Goal: Task Accomplishment & Management: Use online tool/utility

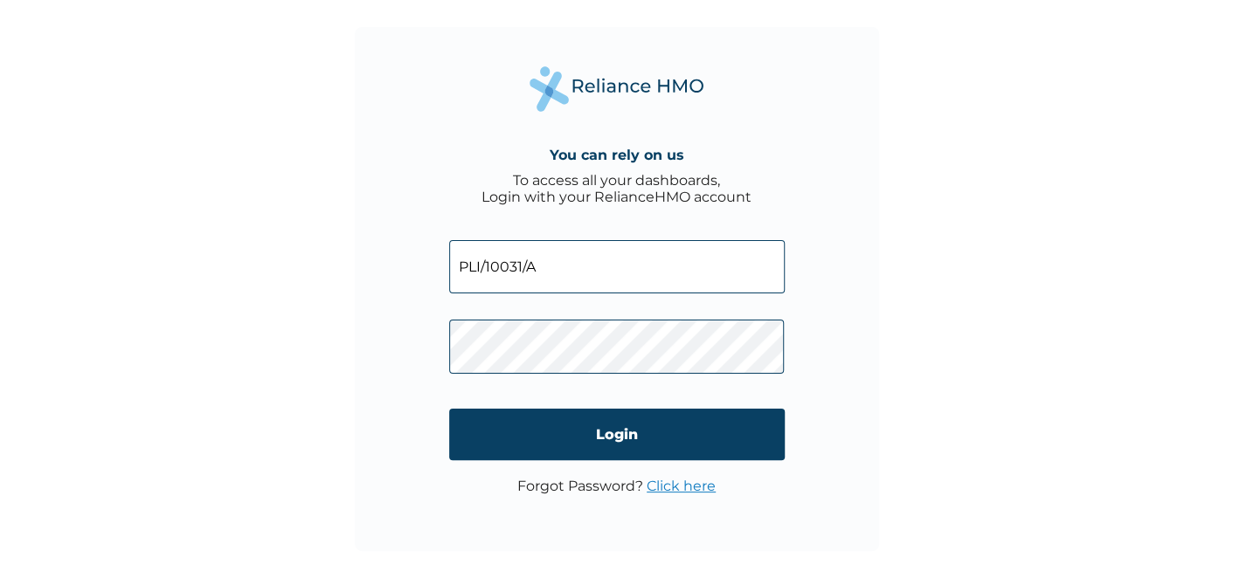
type input "PLI/10031/A"
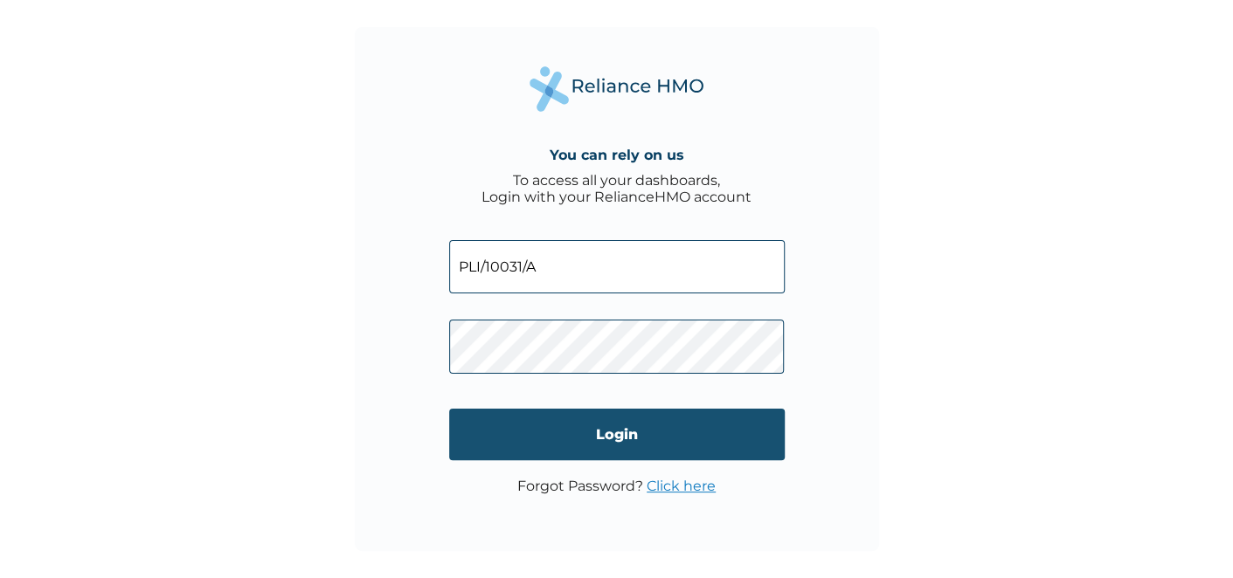
click at [606, 437] on input "Login" at bounding box center [616, 435] width 335 height 52
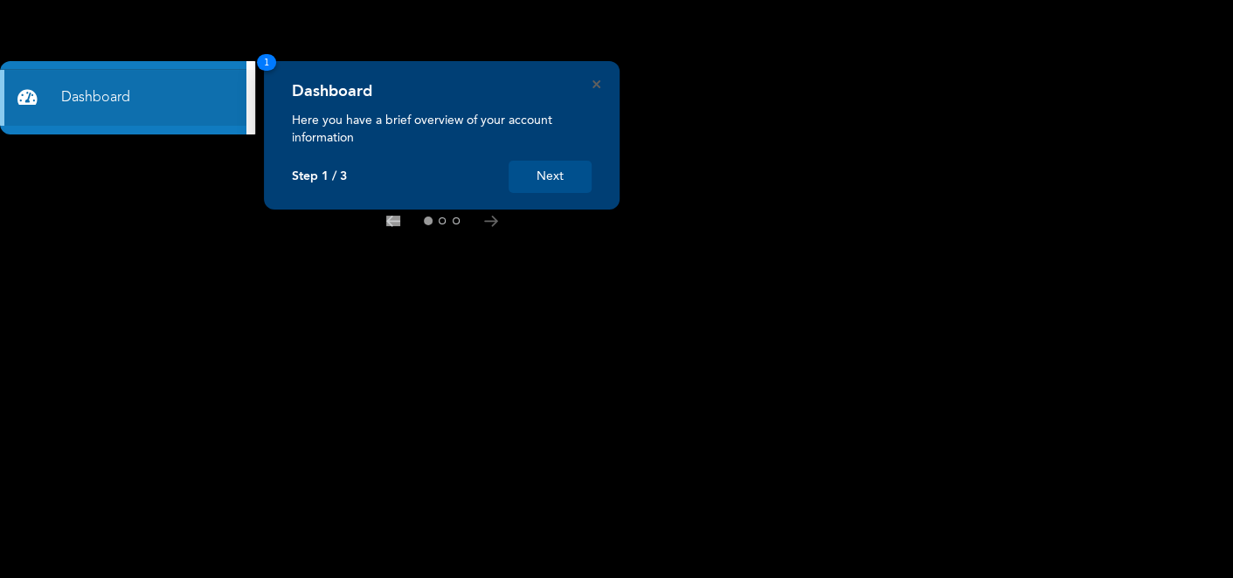
click at [559, 174] on button "Next" at bounding box center [549, 177] width 83 height 32
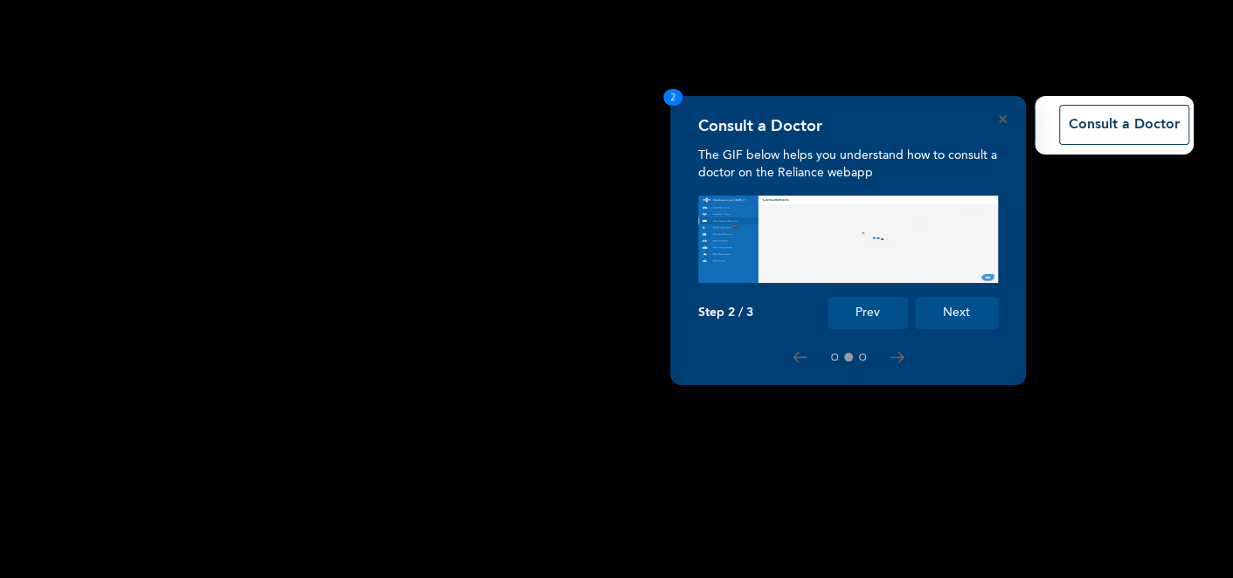
click at [916, 308] on button "Next" at bounding box center [956, 313] width 83 height 32
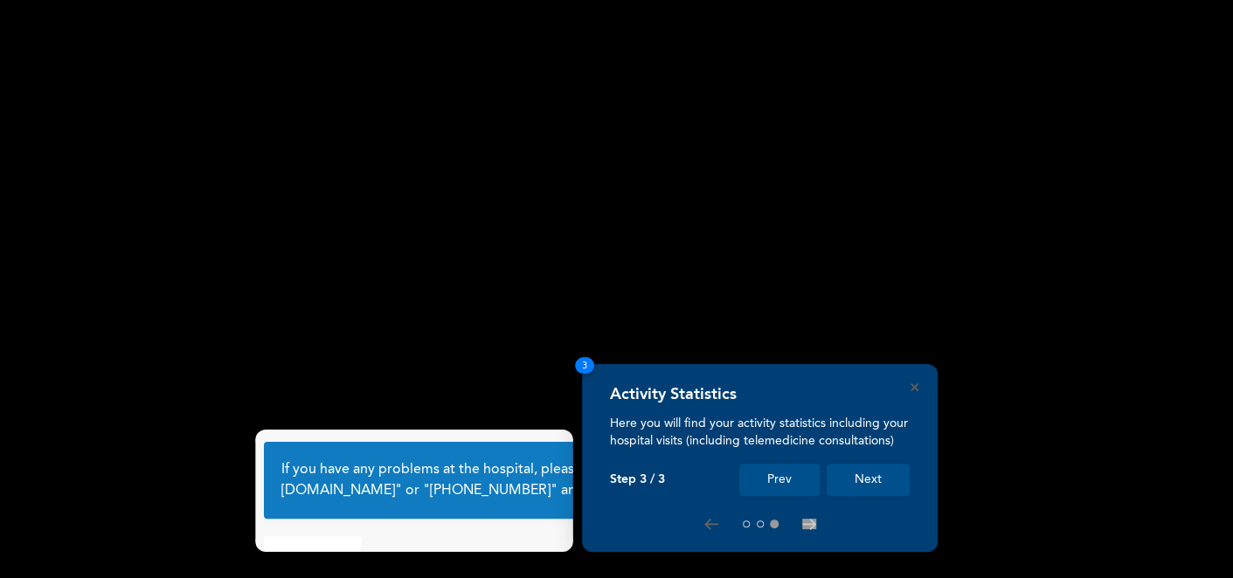
scroll to position [99, 0]
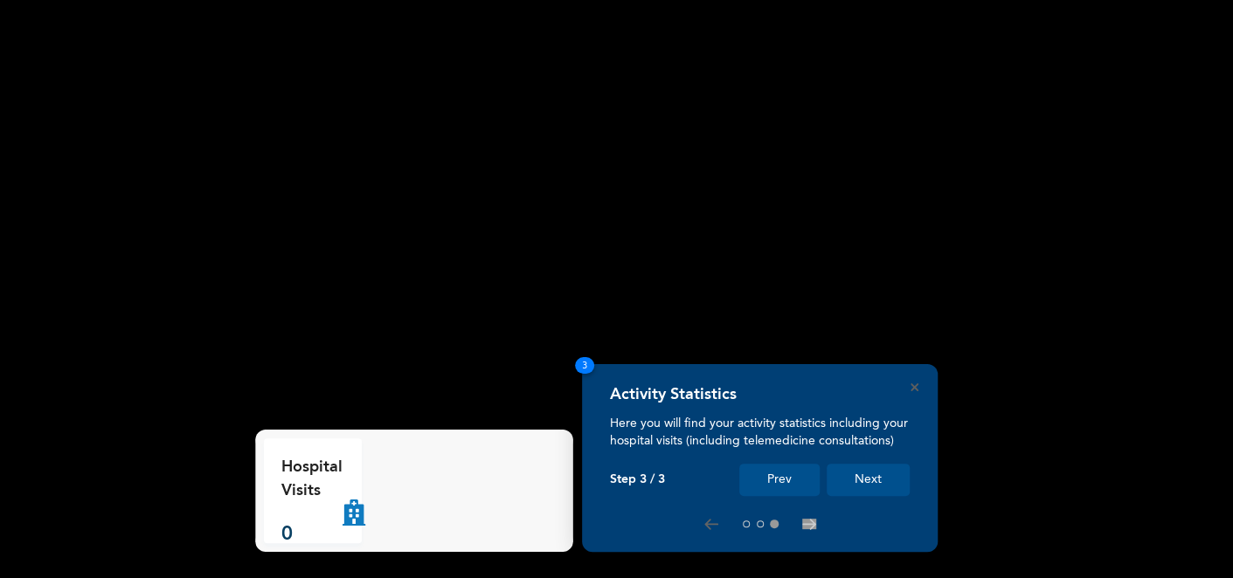
click at [860, 473] on button "Next" at bounding box center [867, 480] width 83 height 32
click at [862, 478] on button "Next" at bounding box center [867, 480] width 83 height 32
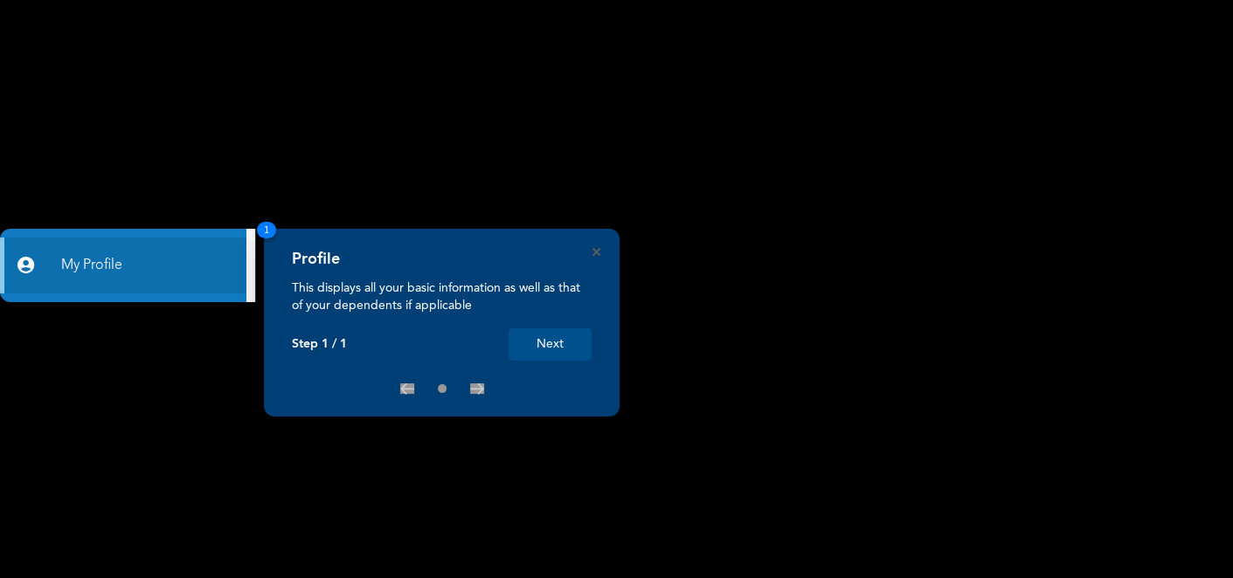
click at [556, 344] on button "Next" at bounding box center [549, 344] width 83 height 32
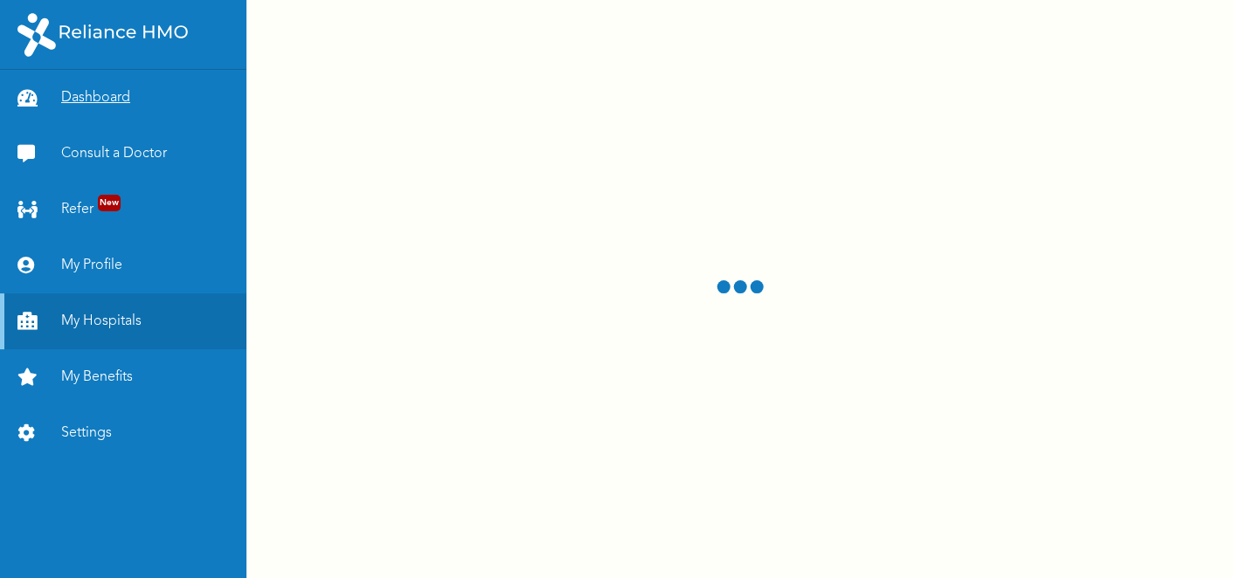
click at [93, 94] on link "Dashboard" at bounding box center [123, 98] width 246 height 56
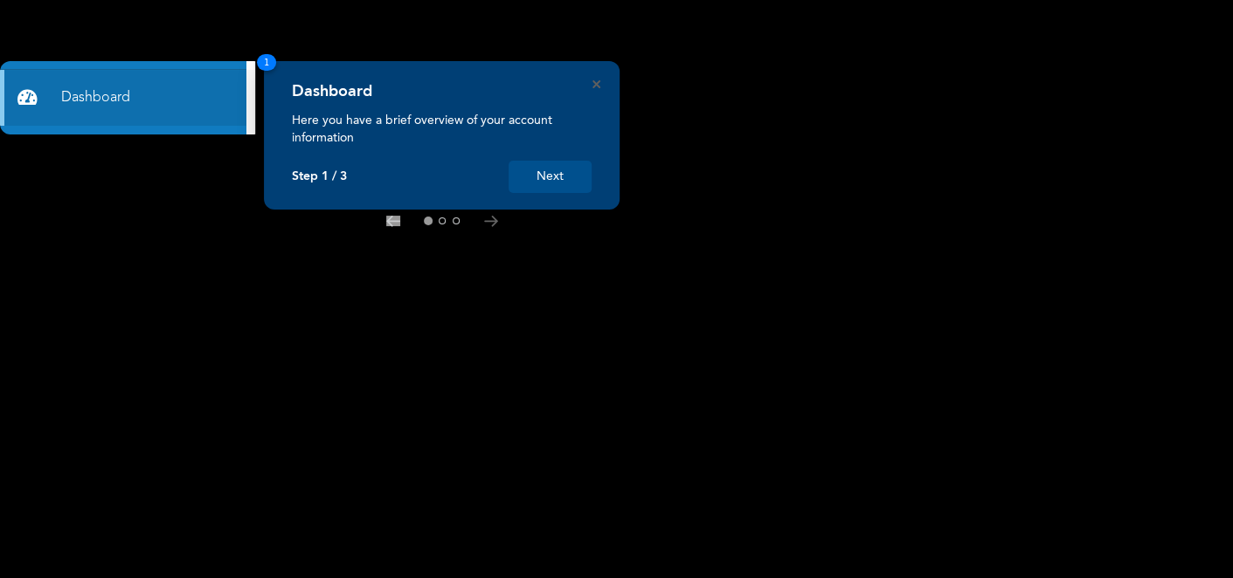
click at [564, 182] on button "Next" at bounding box center [549, 177] width 83 height 32
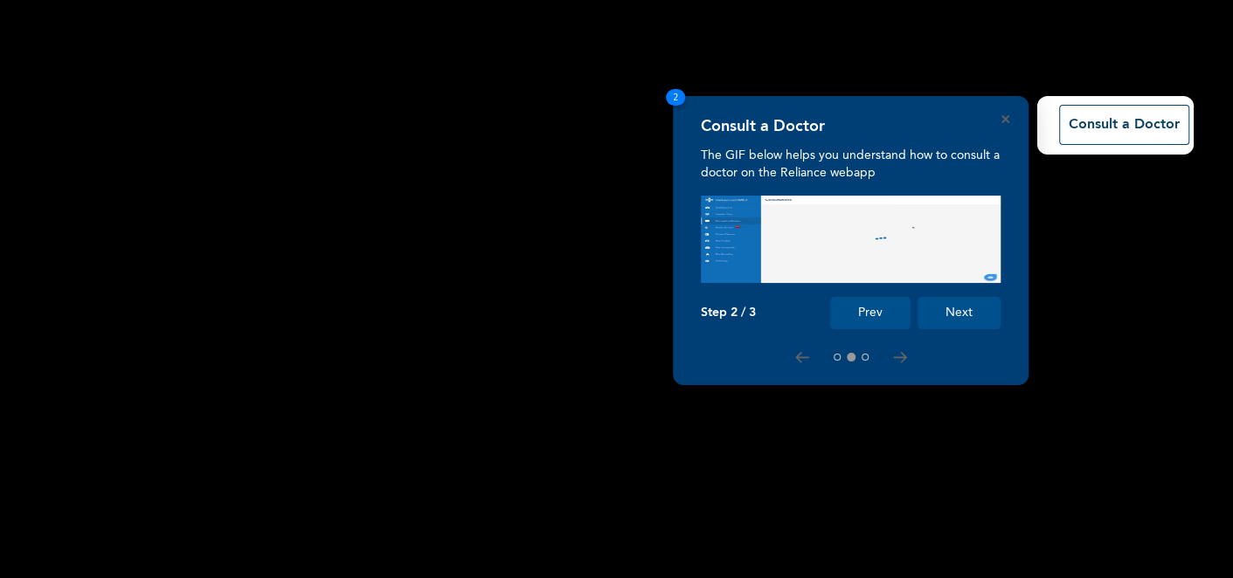
click at [953, 320] on button "Next" at bounding box center [958, 313] width 83 height 32
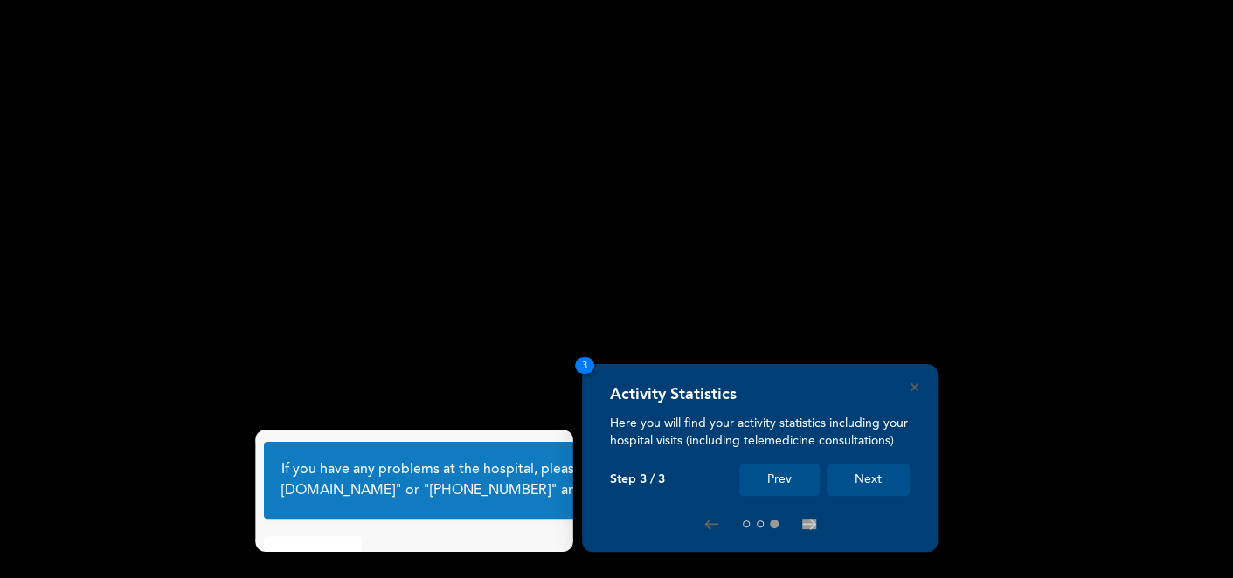
scroll to position [99, 0]
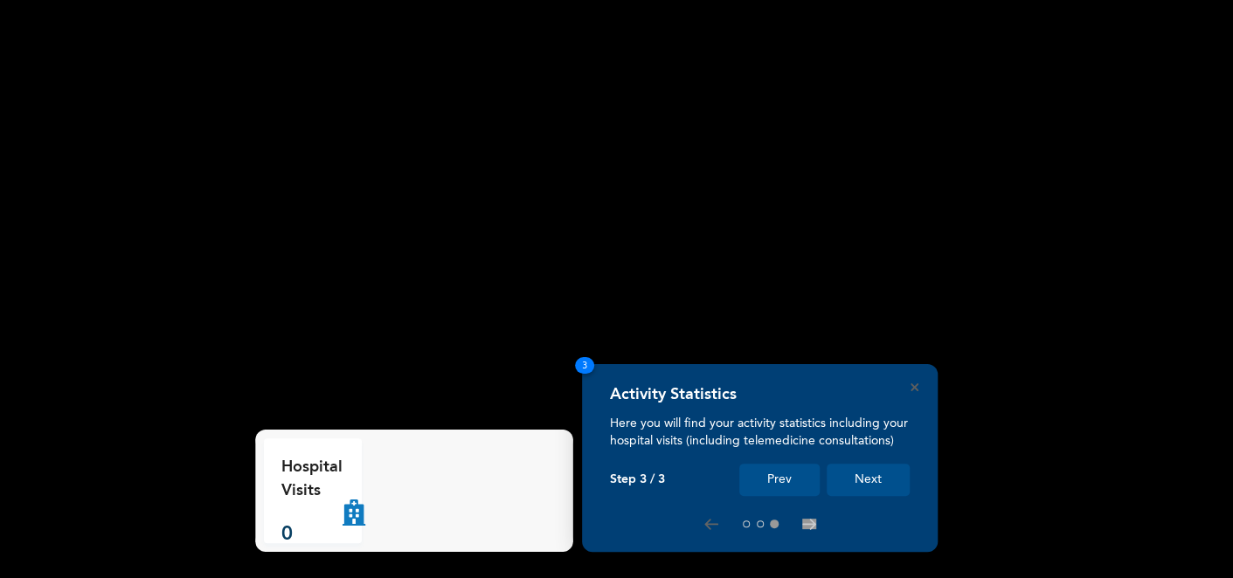
click at [861, 481] on button "Next" at bounding box center [867, 480] width 83 height 32
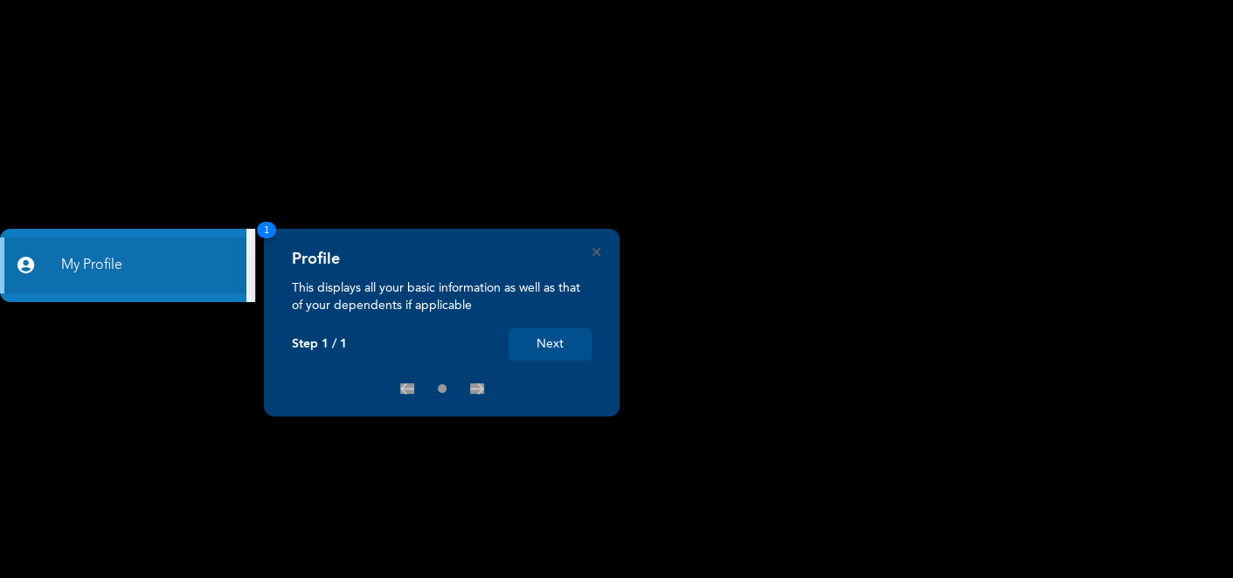
click at [559, 349] on button "Next" at bounding box center [549, 344] width 83 height 32
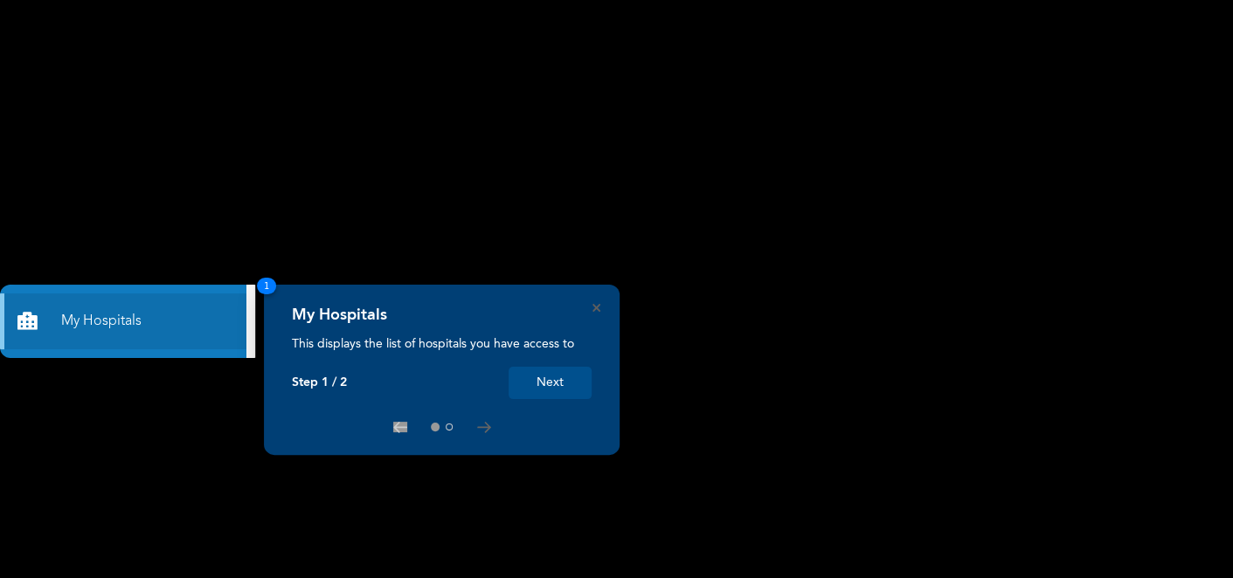
click at [541, 383] on button "Next" at bounding box center [549, 383] width 83 height 32
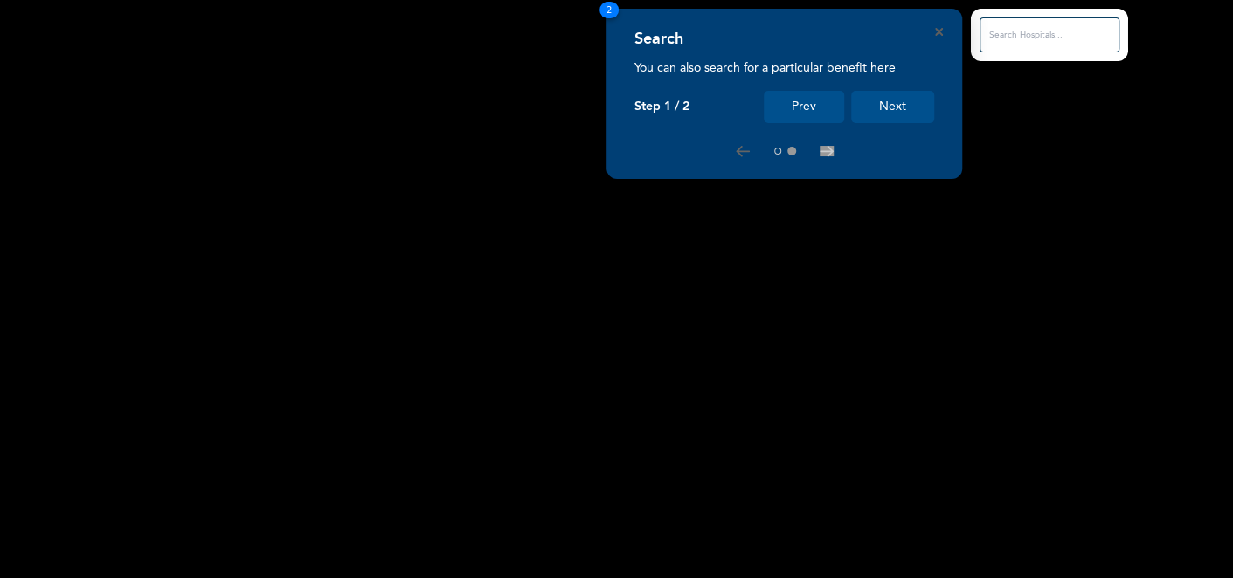
click at [881, 100] on button "Next" at bounding box center [892, 107] width 83 height 32
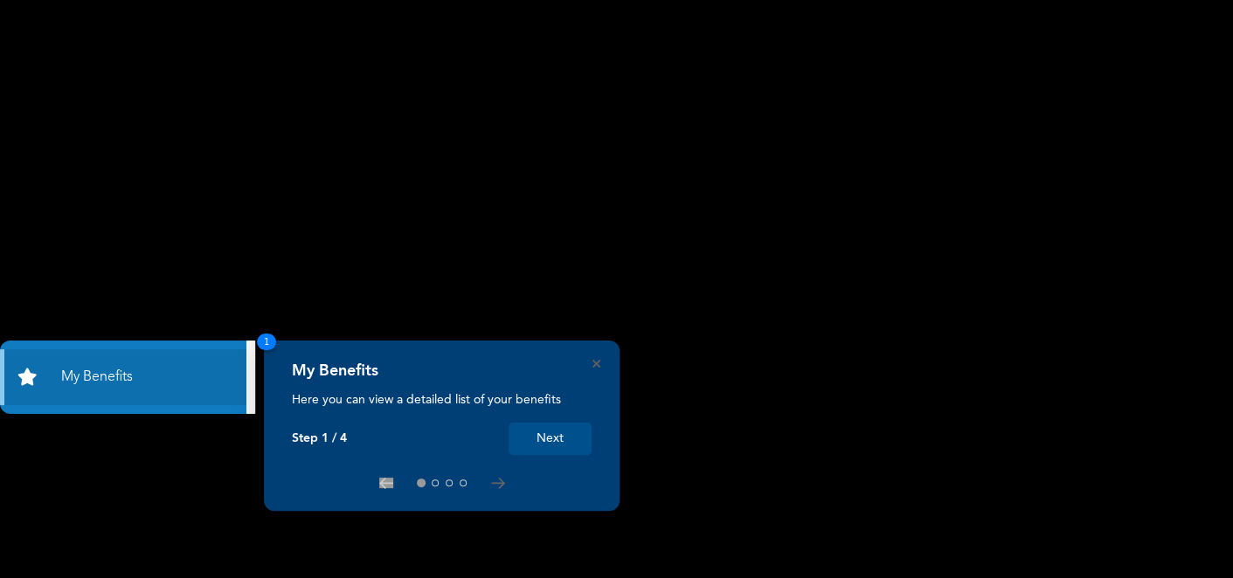
click at [551, 443] on button "Next" at bounding box center [549, 439] width 83 height 32
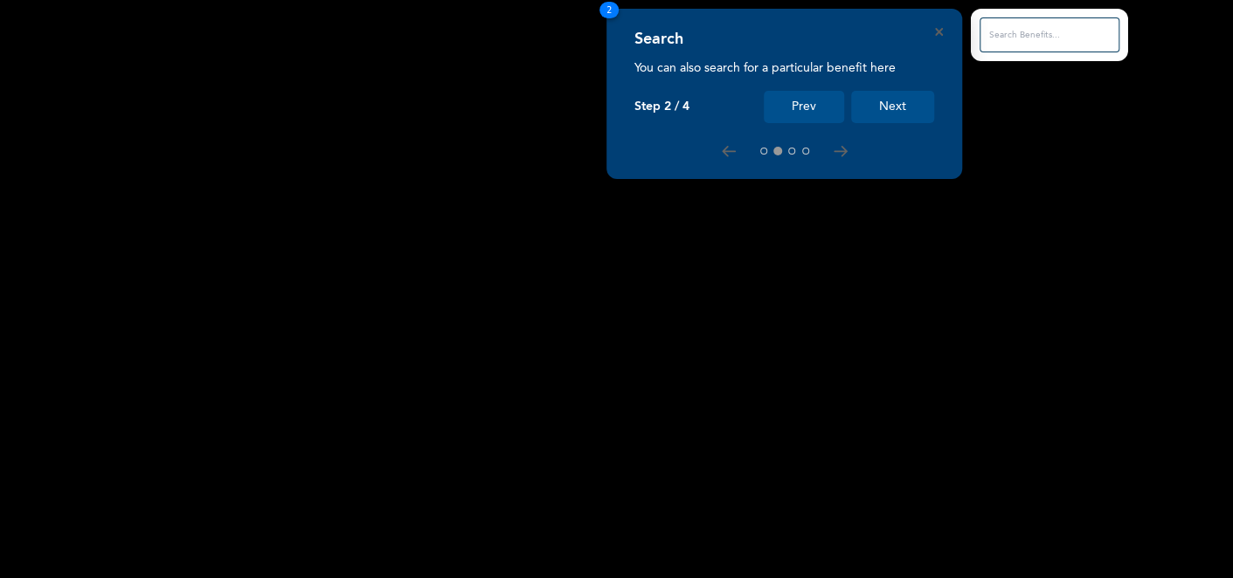
click at [886, 113] on button "Next" at bounding box center [892, 107] width 83 height 32
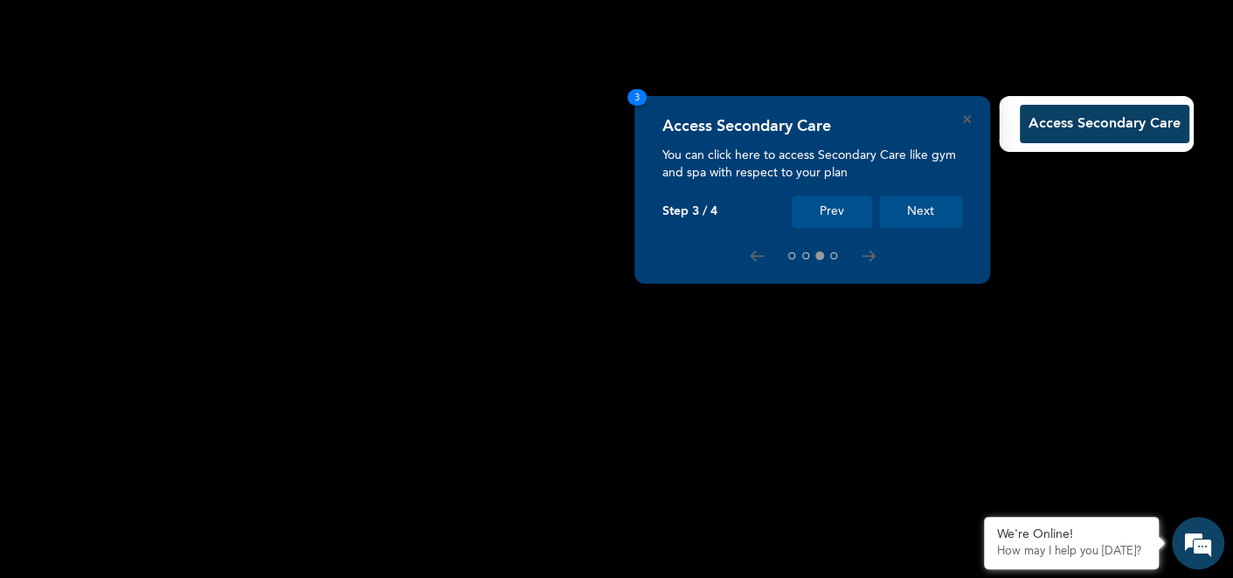
click at [912, 220] on button "Next" at bounding box center [920, 212] width 83 height 32
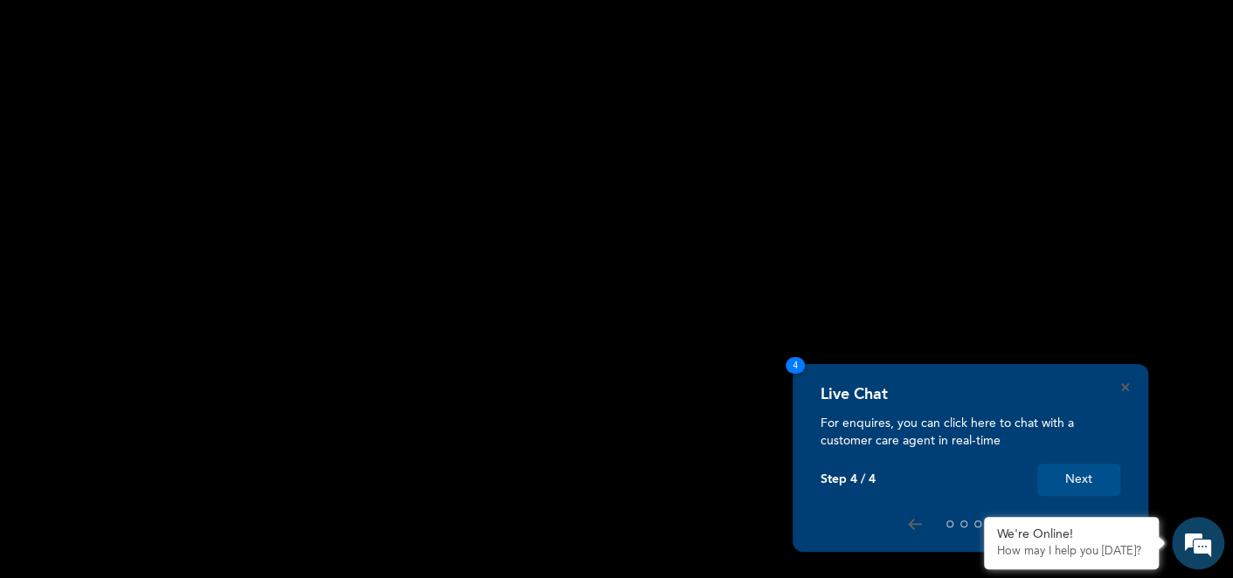
click at [1069, 482] on button "Next" at bounding box center [1078, 480] width 83 height 32
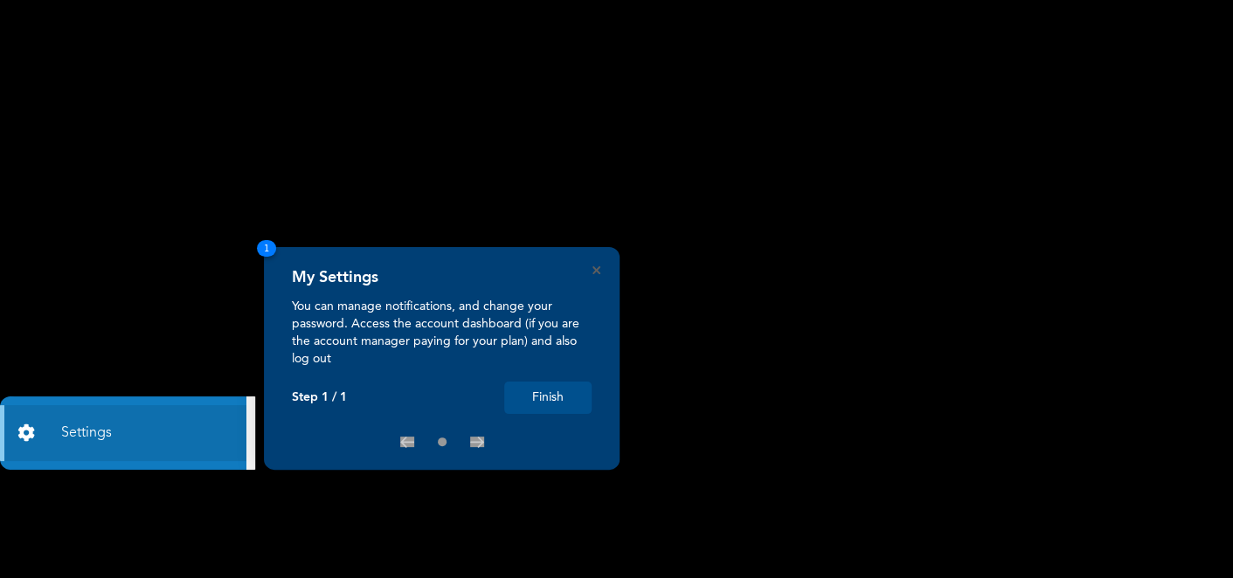
click at [565, 397] on button "Finish" at bounding box center [547, 398] width 87 height 32
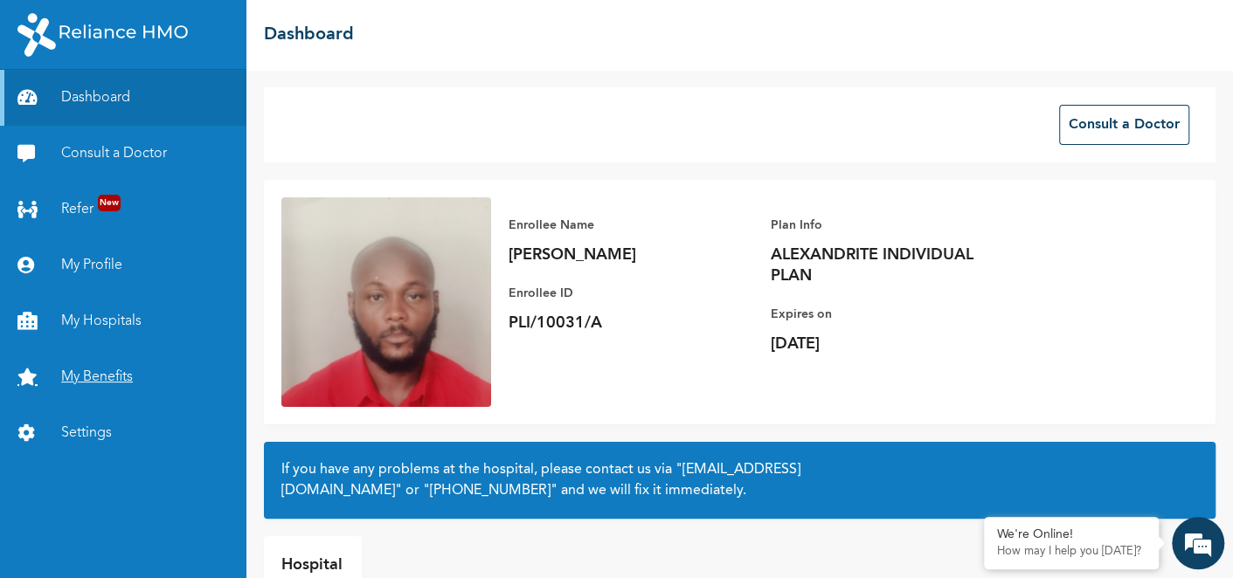
click at [86, 382] on link "My Benefits" at bounding box center [123, 377] width 246 height 56
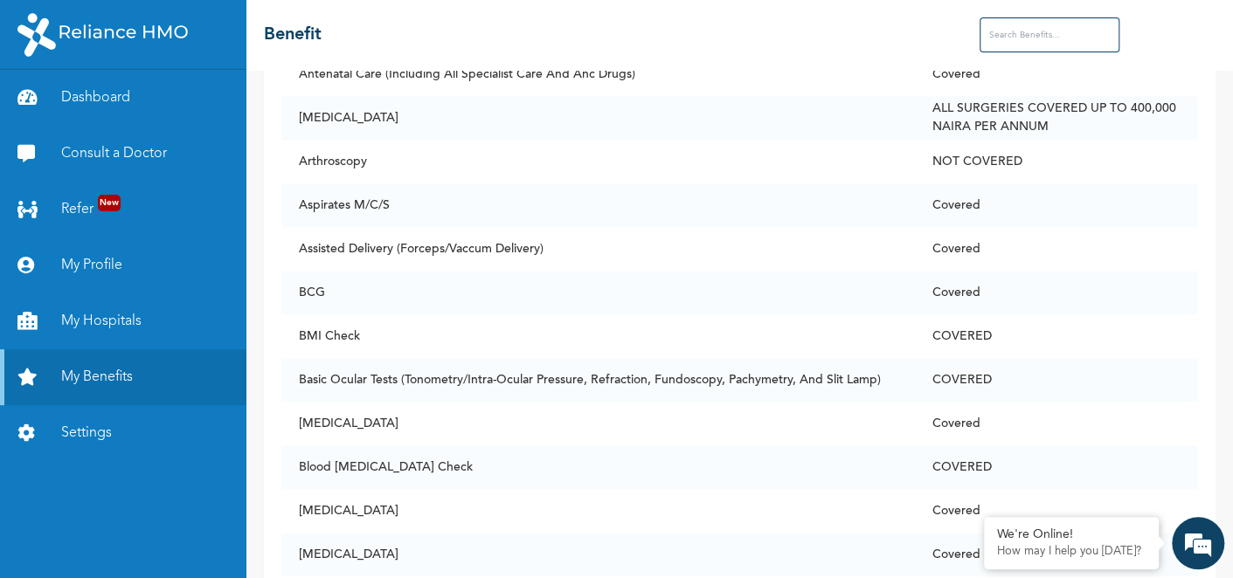
scroll to position [850, 0]
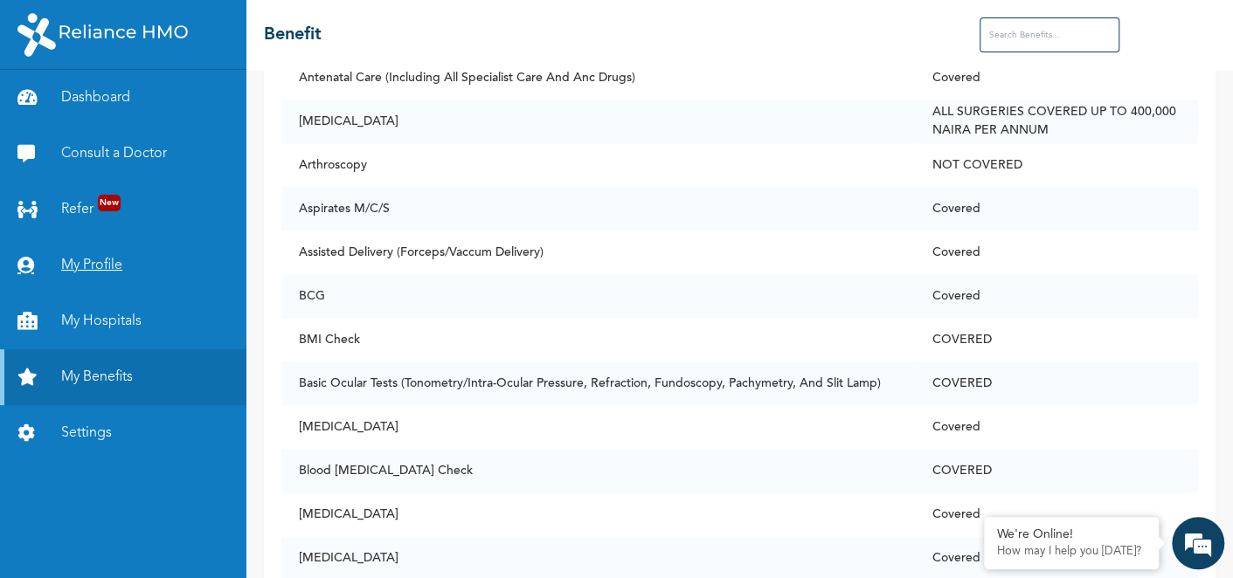
click at [86, 265] on link "My Profile" at bounding box center [123, 266] width 246 height 56
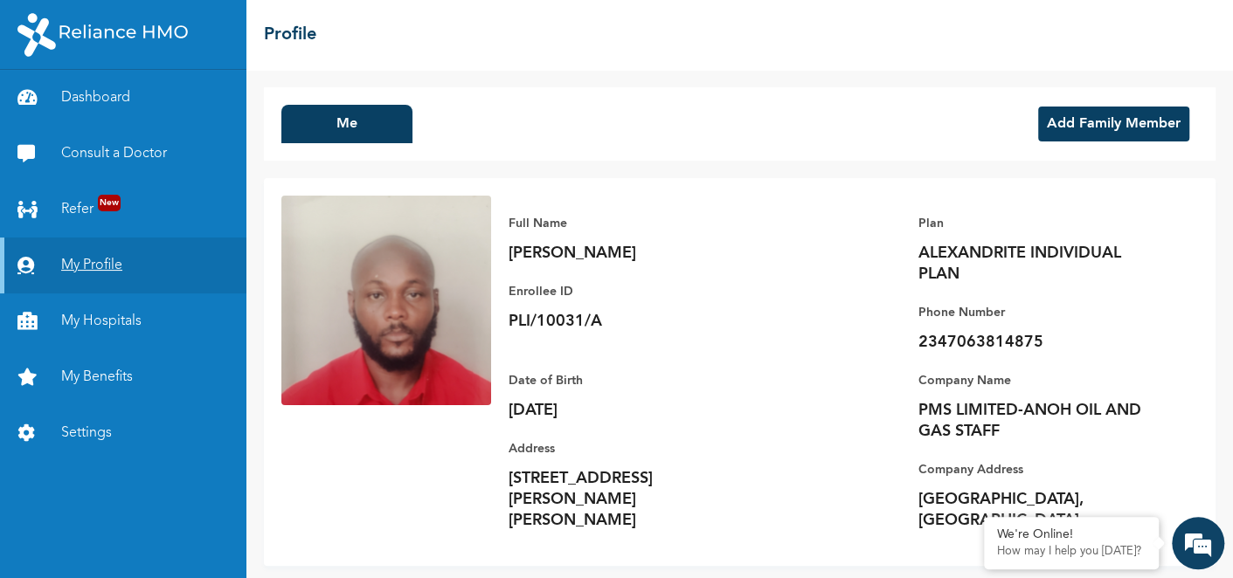
scroll to position [2, 0]
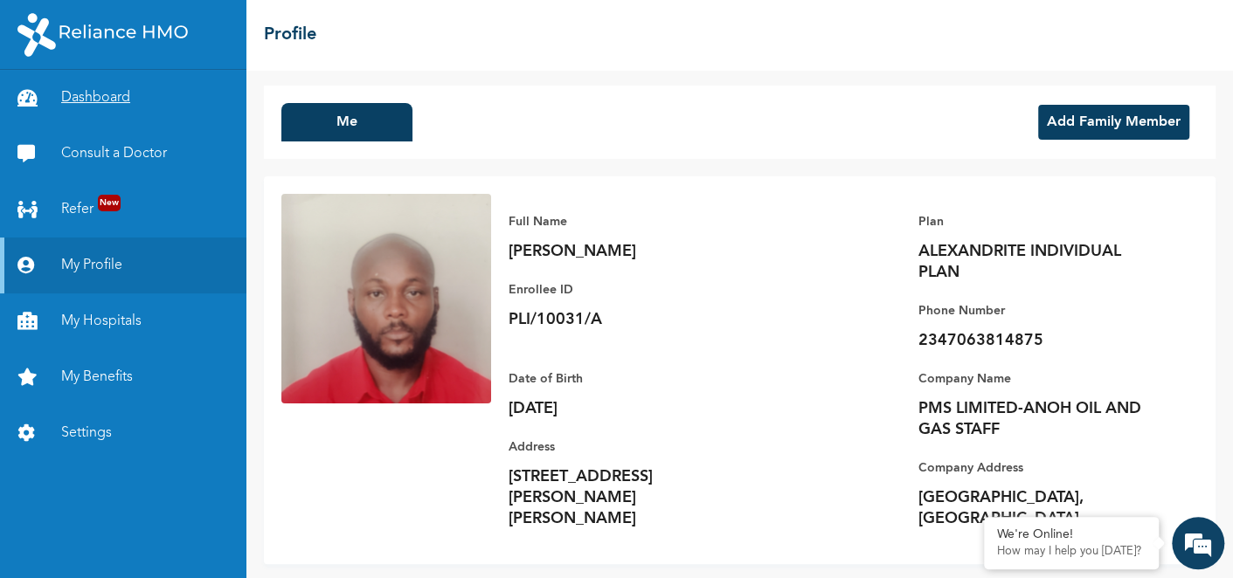
click at [99, 92] on link "Dashboard" at bounding box center [123, 98] width 246 height 56
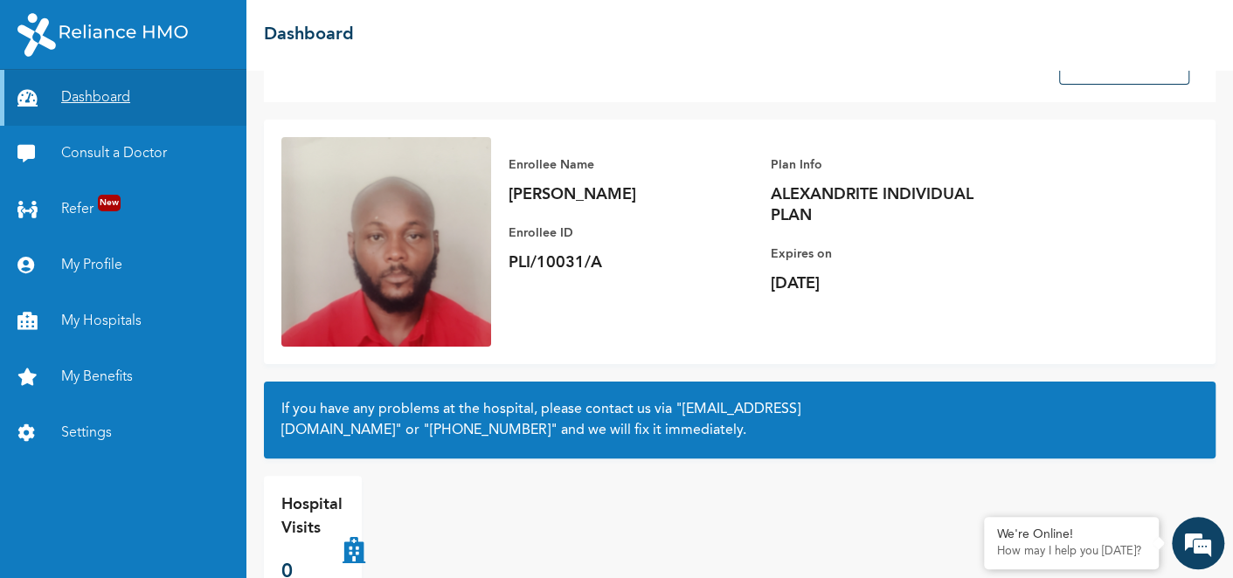
scroll to position [99, 0]
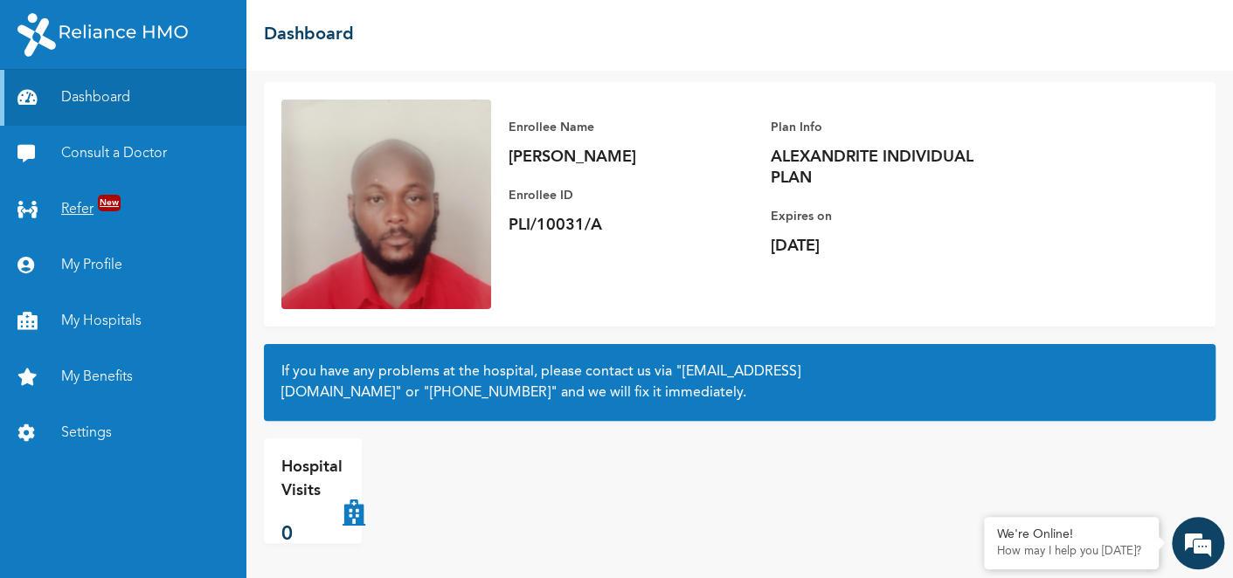
click at [83, 211] on link "Refer New" at bounding box center [123, 210] width 246 height 56
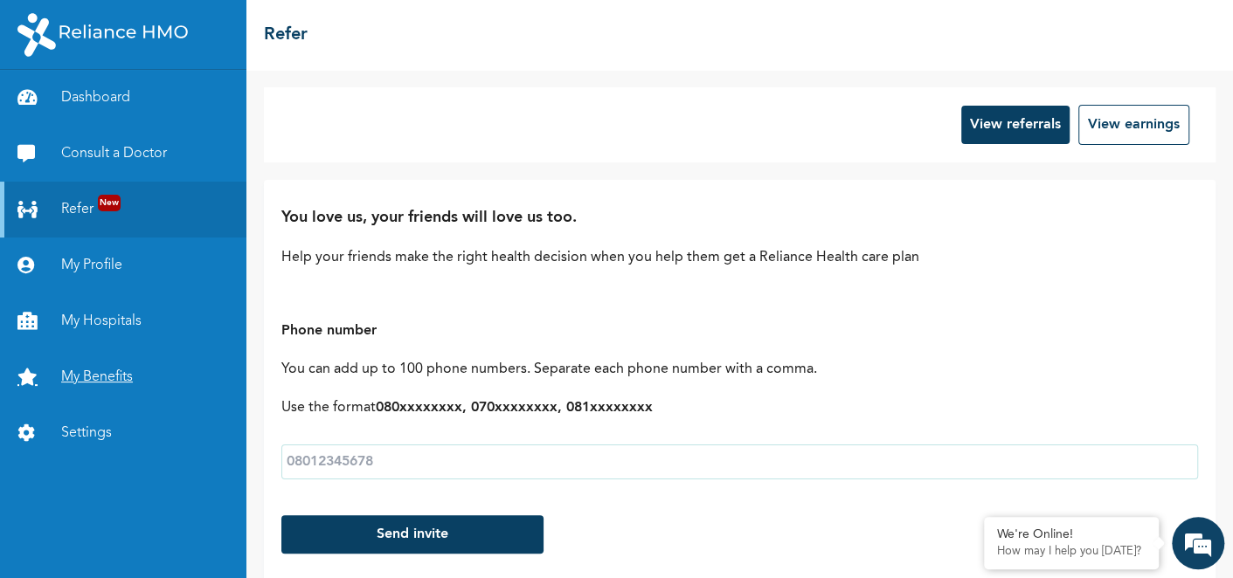
click at [87, 375] on link "My Benefits" at bounding box center [123, 377] width 246 height 56
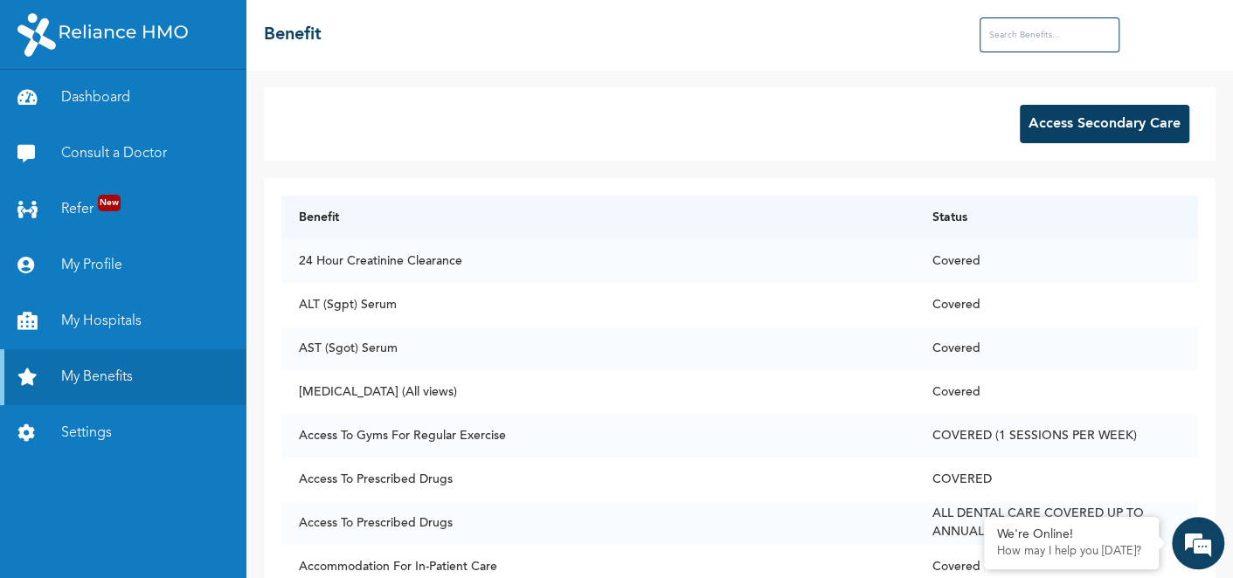
click at [1090, 140] on button "Access Secondary Care" at bounding box center [1104, 124] width 169 height 38
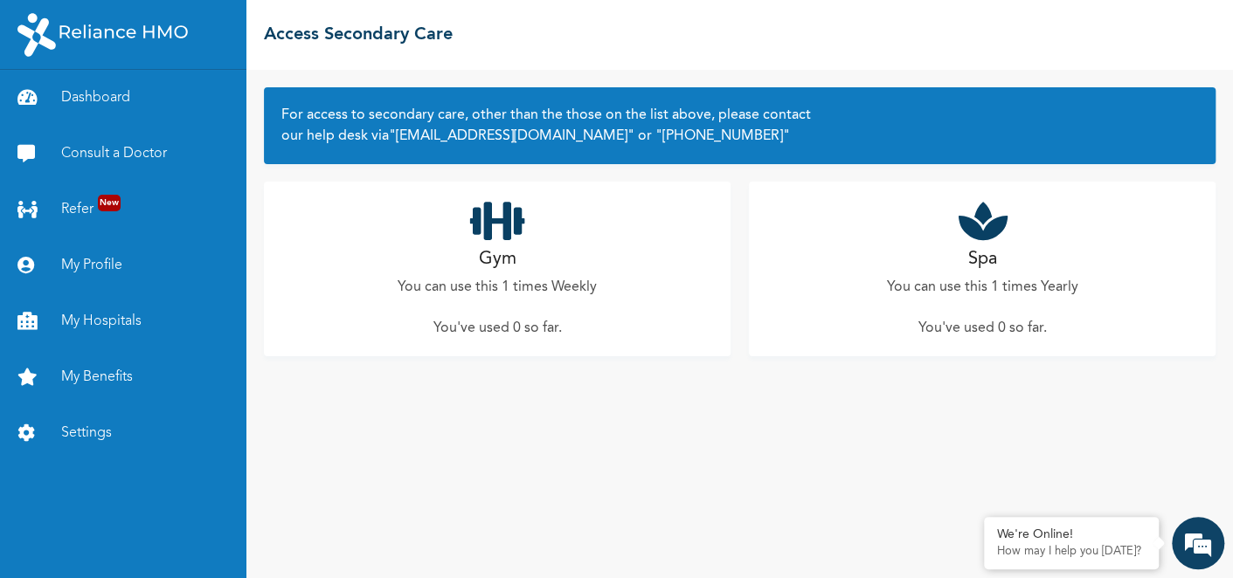
click at [405, 248] on div "Gym You can use this 1 times Weekly You've used 0 so far ." at bounding box center [497, 269] width 467 height 175
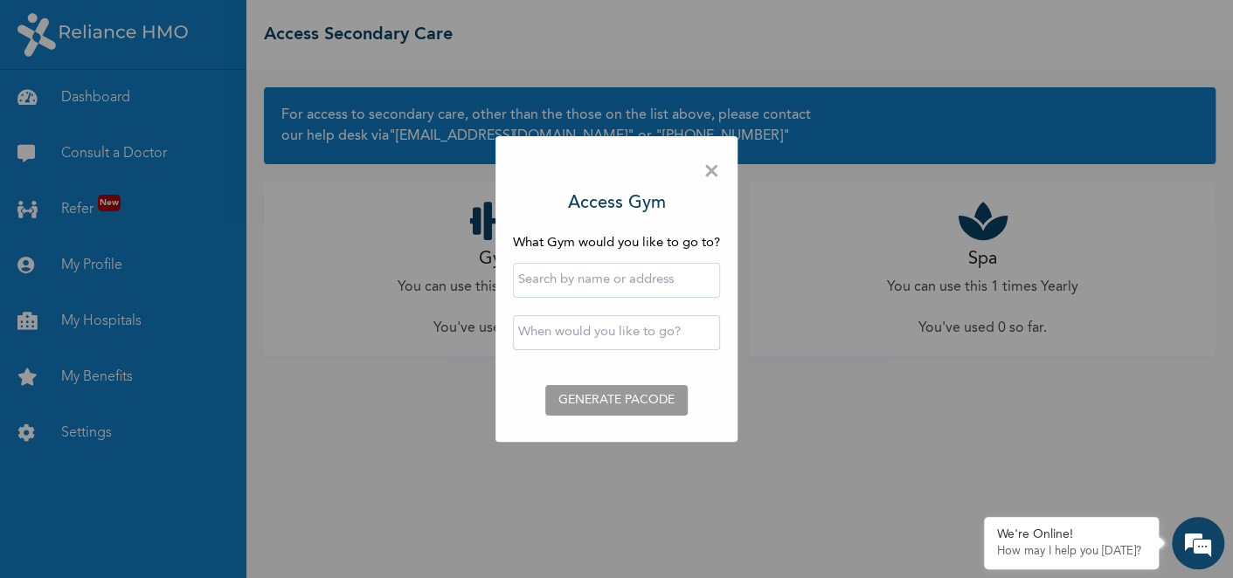
click at [545, 336] on input "text" at bounding box center [616, 332] width 207 height 35
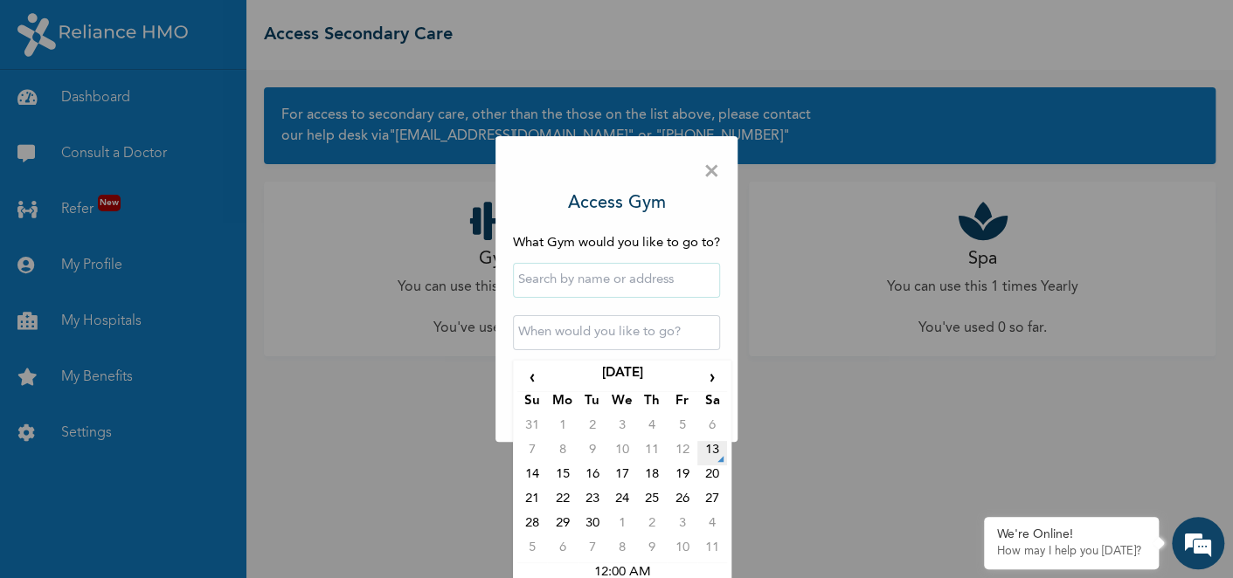
click at [697, 453] on td "13" at bounding box center [712, 453] width 30 height 24
type input "2025-09-13 12:00 AM"
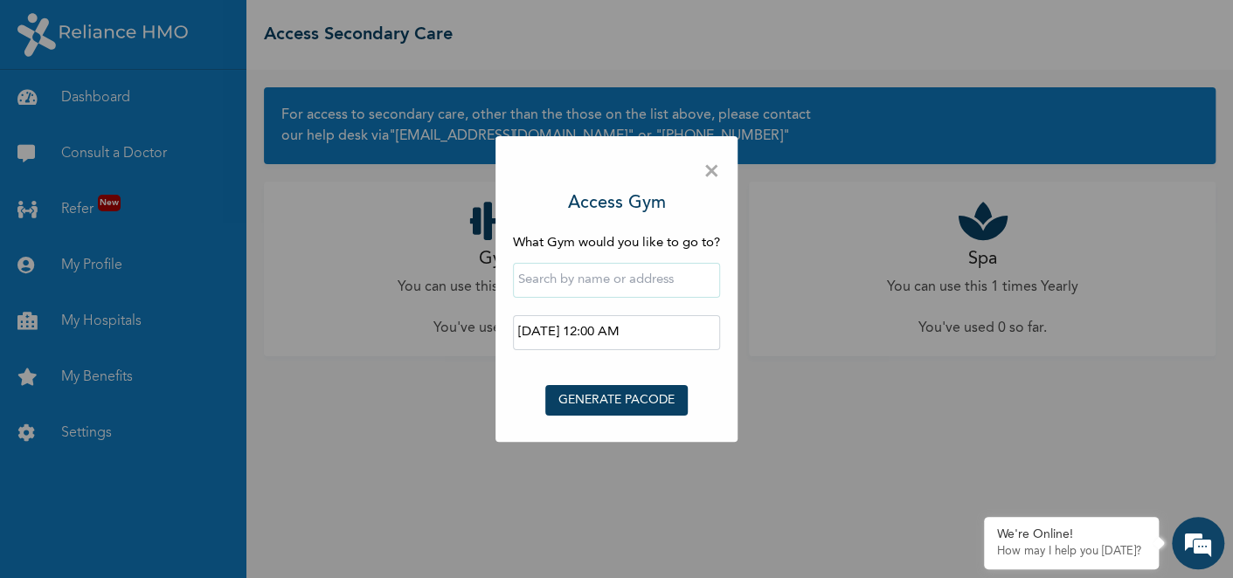
click at [599, 332] on input "2025-09-13 12:00 AM" at bounding box center [616, 332] width 207 height 35
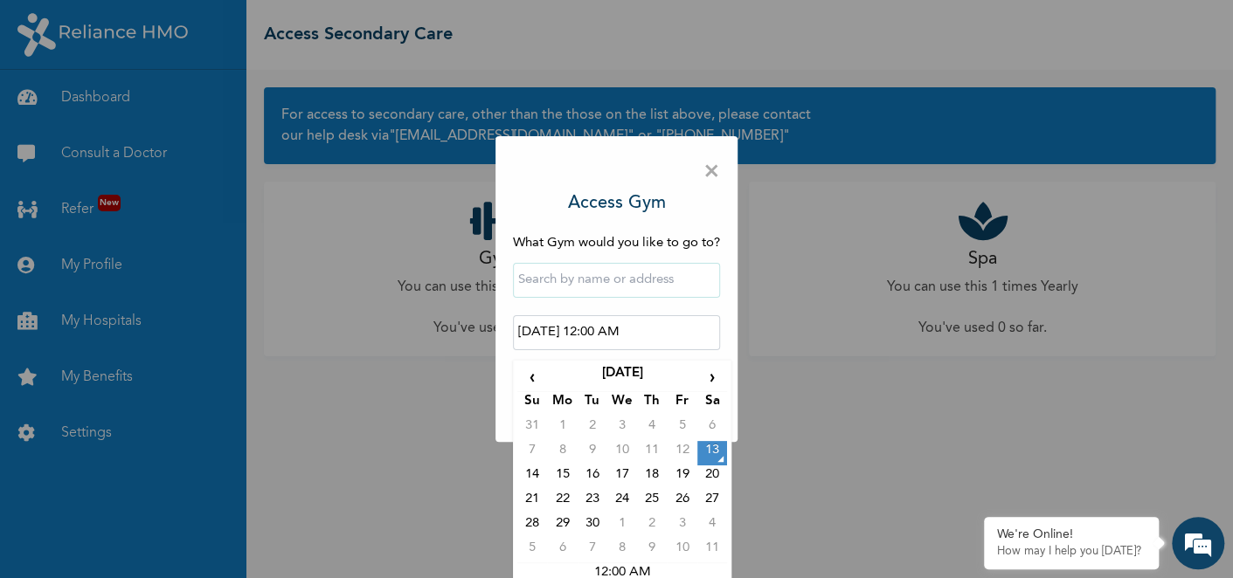
click at [600, 333] on input "2025-09-13 12:00 AM" at bounding box center [616, 332] width 207 height 35
click at [558, 329] on input "2025-09-13 12:00 AM" at bounding box center [616, 332] width 207 height 35
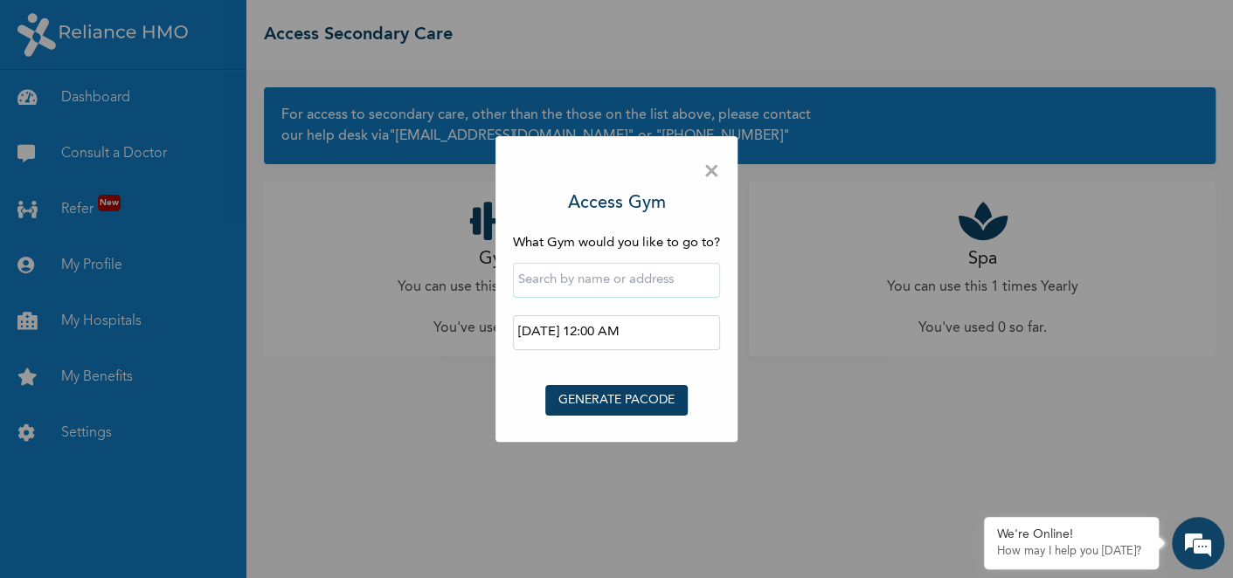
click at [465, 381] on div "× Access Gym What Gym would you like to go to? 2025-09-13 12:00 AM ‹ September …" at bounding box center [616, 289] width 1233 height 578
click at [547, 276] on input "text" at bounding box center [616, 280] width 207 height 35
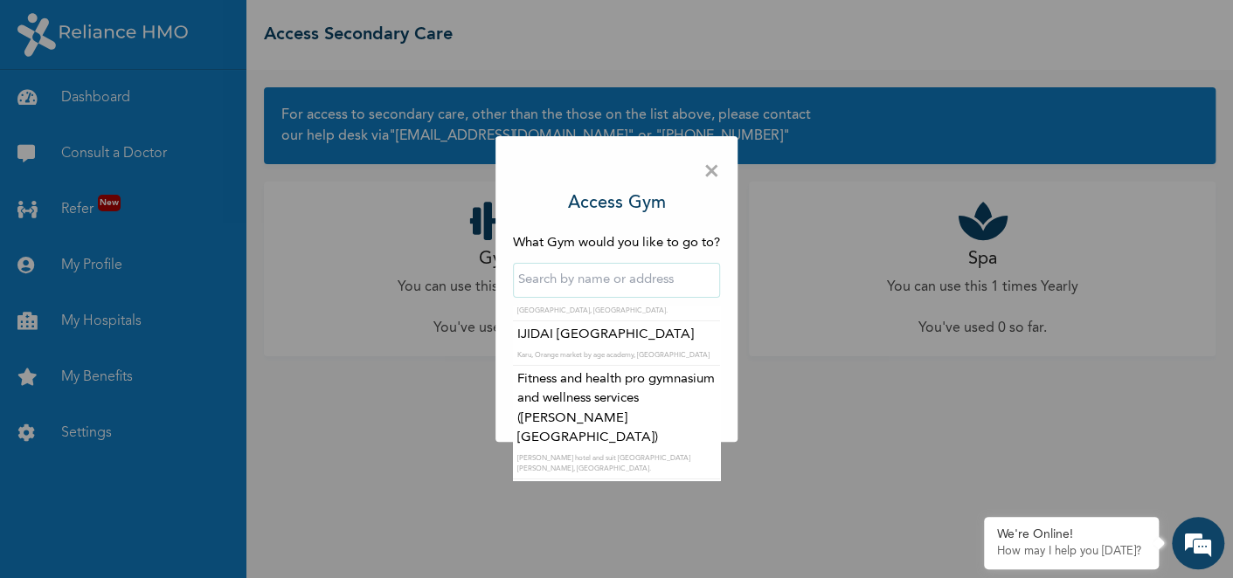
scroll to position [6584, 0]
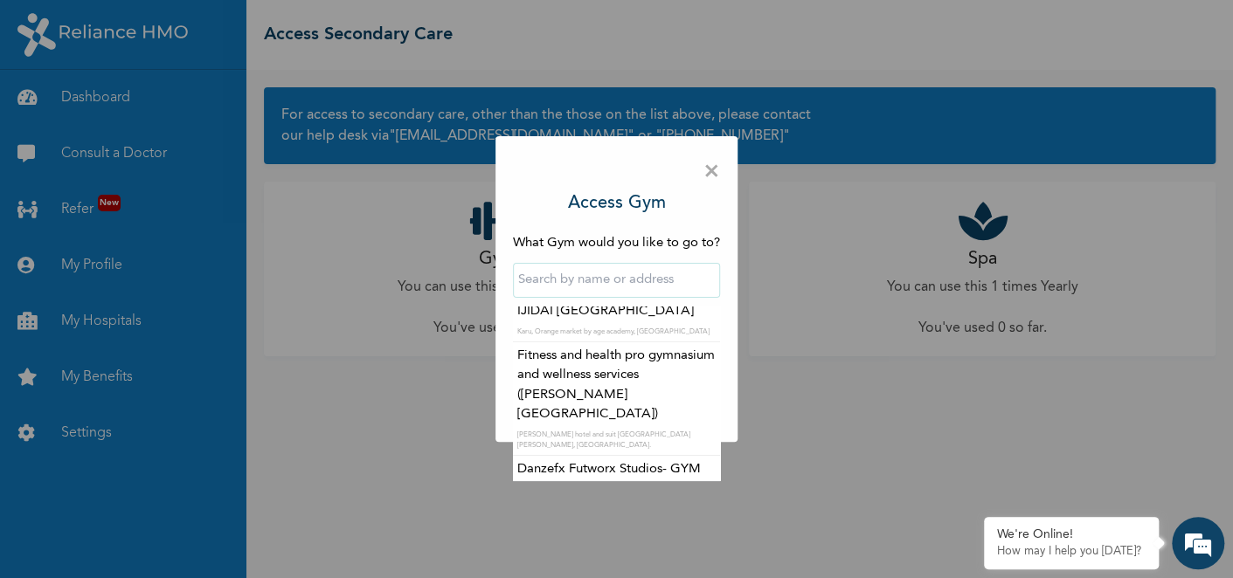
type input "Luxe Gym And Fitness"
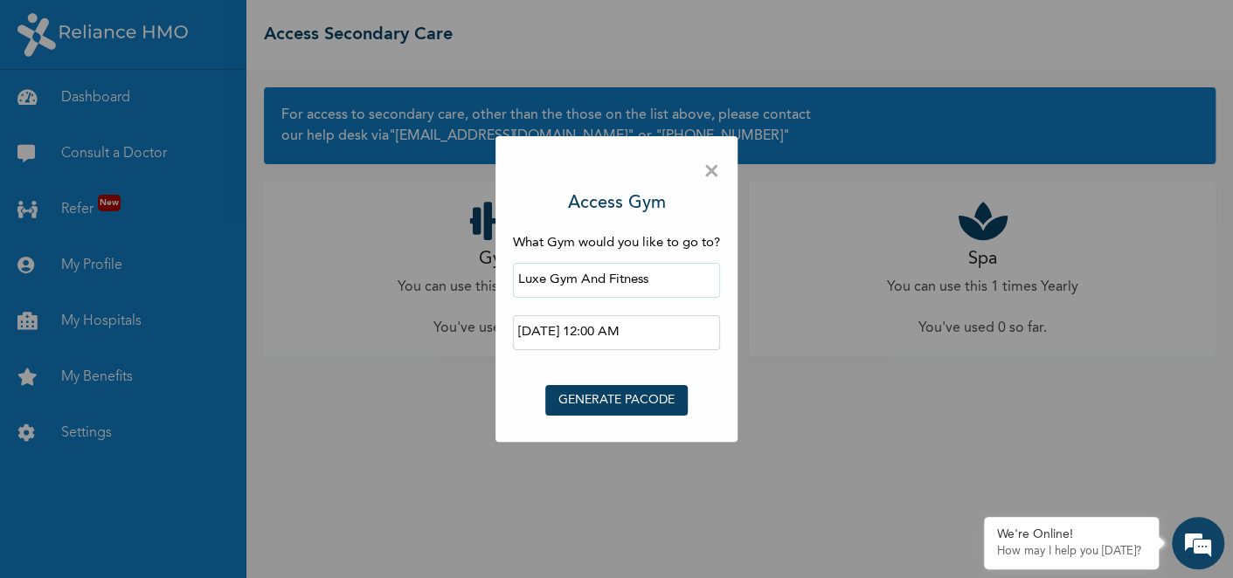
click at [652, 403] on button "GENERATE PACODE" at bounding box center [616, 400] width 142 height 31
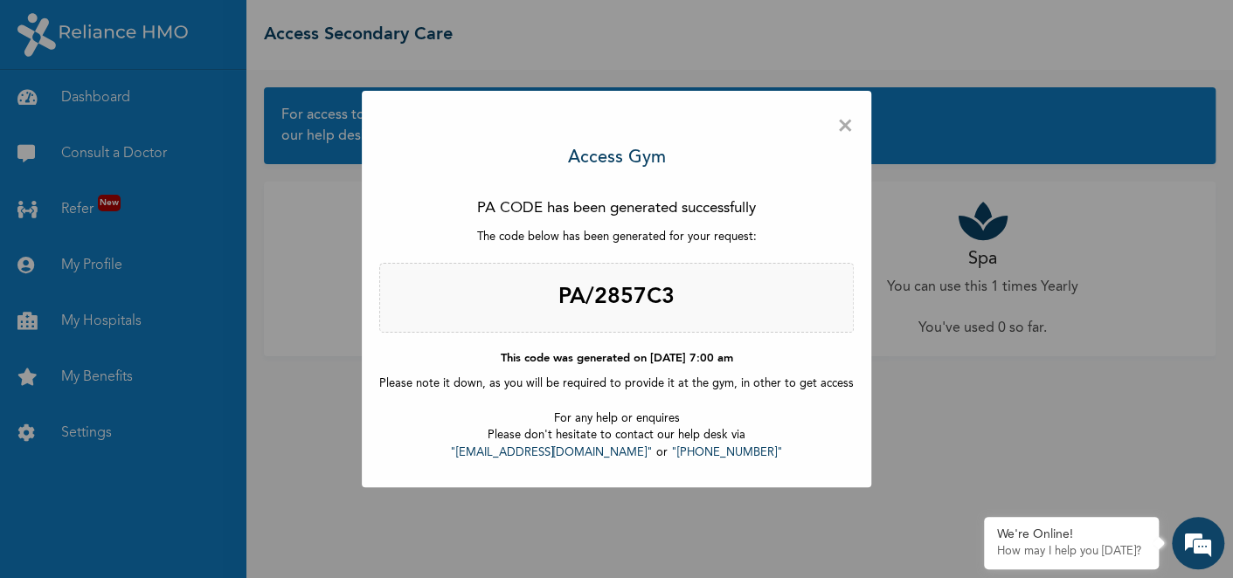
click at [308, 427] on div "× Access Gym PA CODE has been generated successfully The code below has been ge…" at bounding box center [616, 289] width 1233 height 578
click at [837, 131] on span "×" at bounding box center [845, 126] width 17 height 37
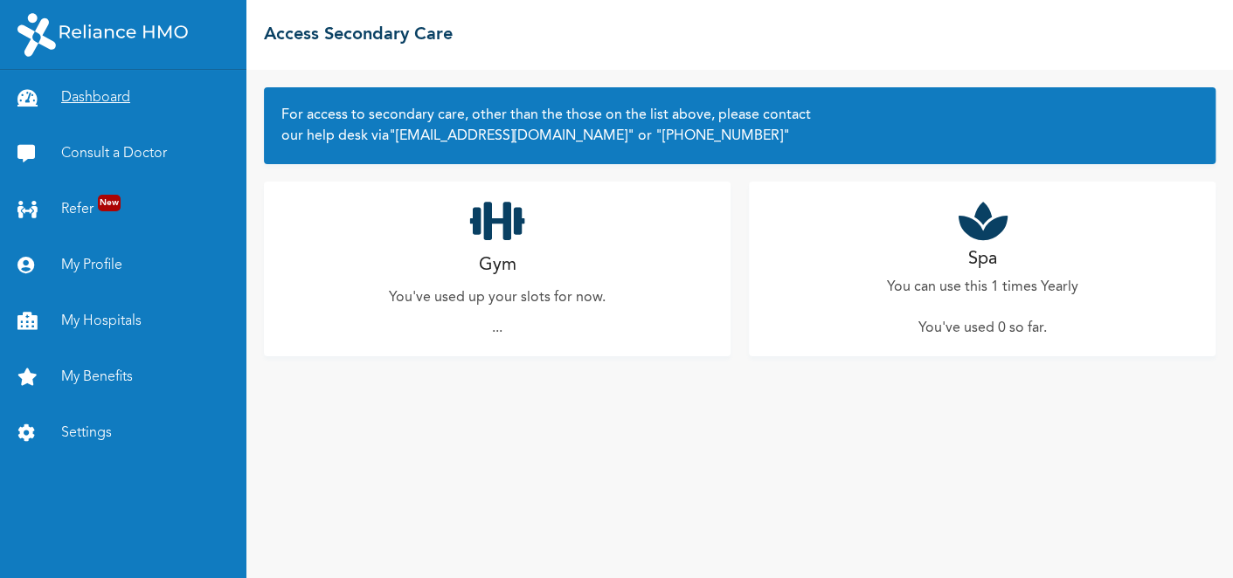
click at [86, 103] on link "Dashboard" at bounding box center [123, 98] width 246 height 56
